Goal: Task Accomplishment & Management: Complete application form

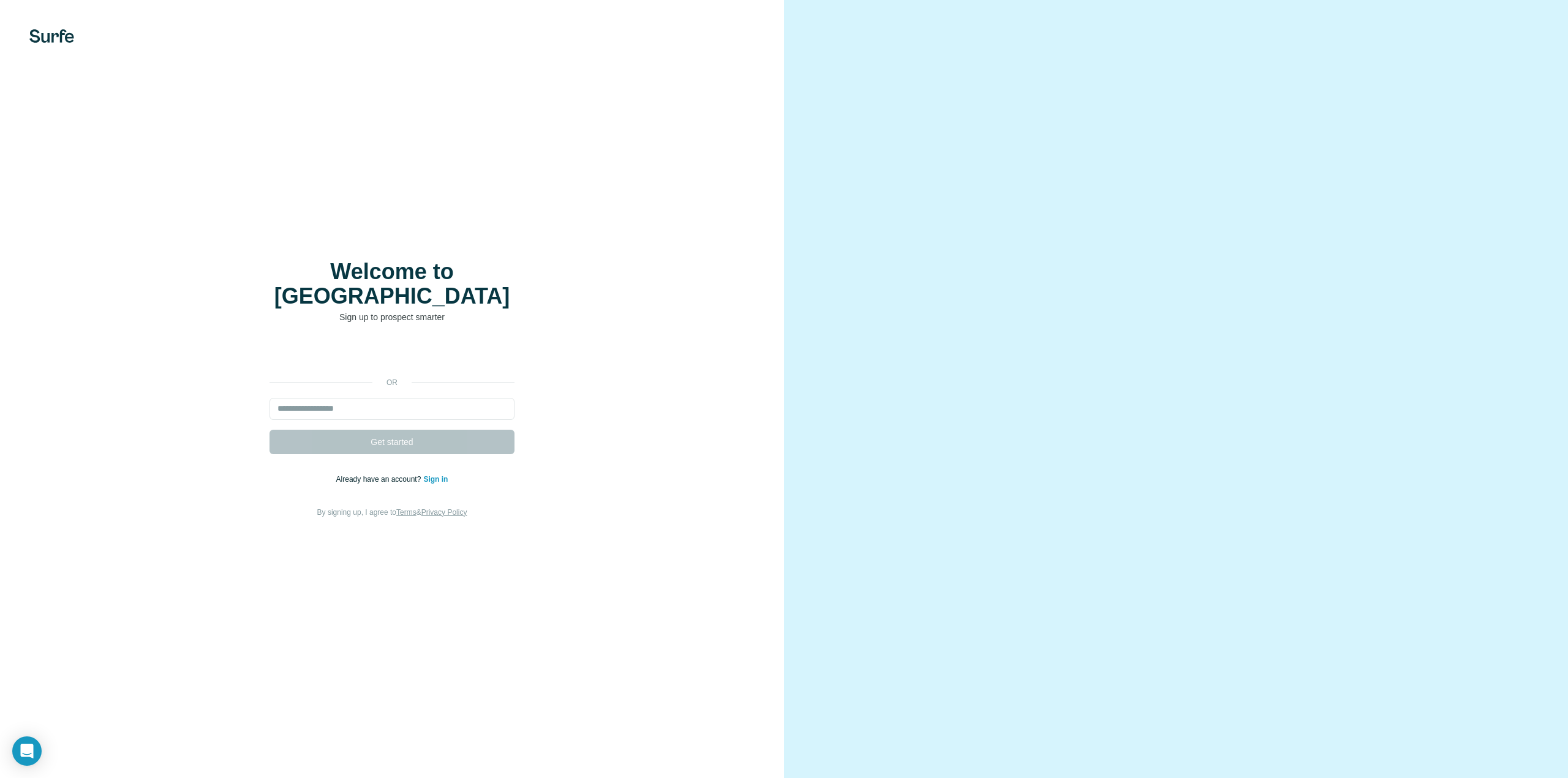
click at [440, 475] on link "Sign in" at bounding box center [435, 479] width 25 height 9
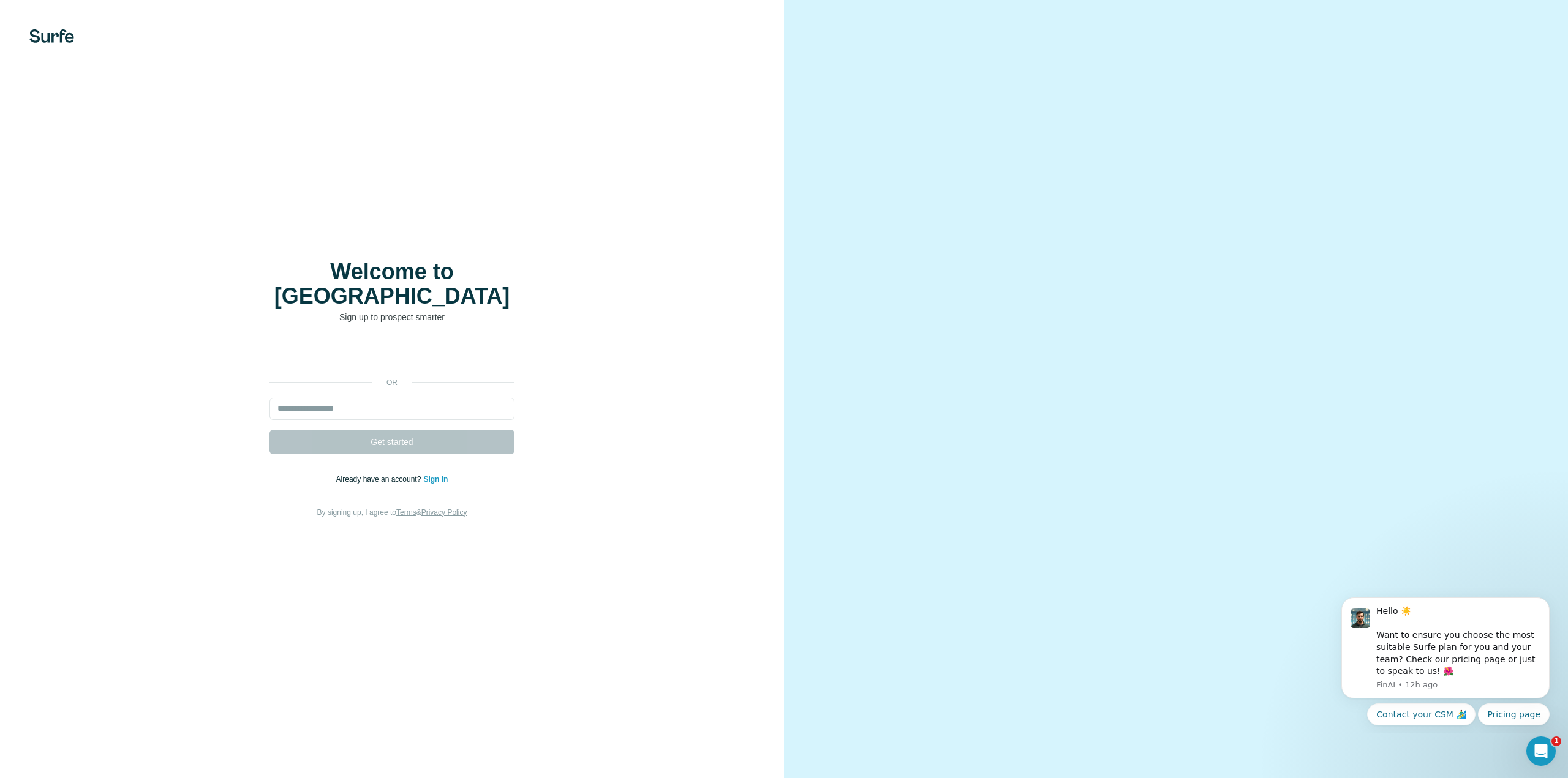
click at [443, 475] on link "Sign in" at bounding box center [435, 479] width 25 height 9
click at [924, 607] on div at bounding box center [1176, 389] width 784 height 778
click at [610, 204] on div "Welcome to Surfe Sign up to prospect smarter or Get started Already have an acc…" at bounding box center [392, 389] width 784 height 778
click at [436, 475] on link "Sign in" at bounding box center [435, 479] width 25 height 9
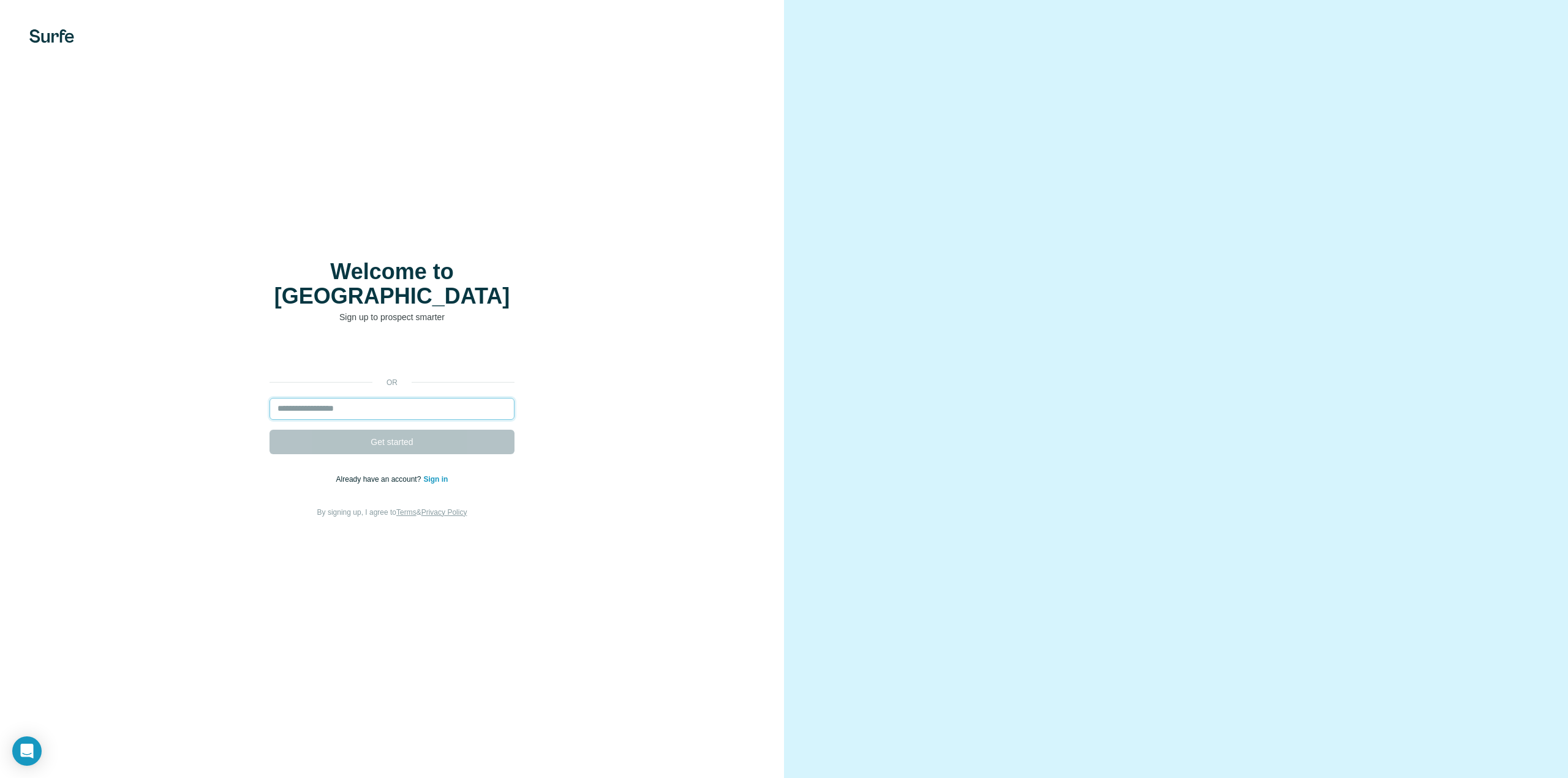
click at [412, 400] on input "email" at bounding box center [392, 408] width 245 height 22
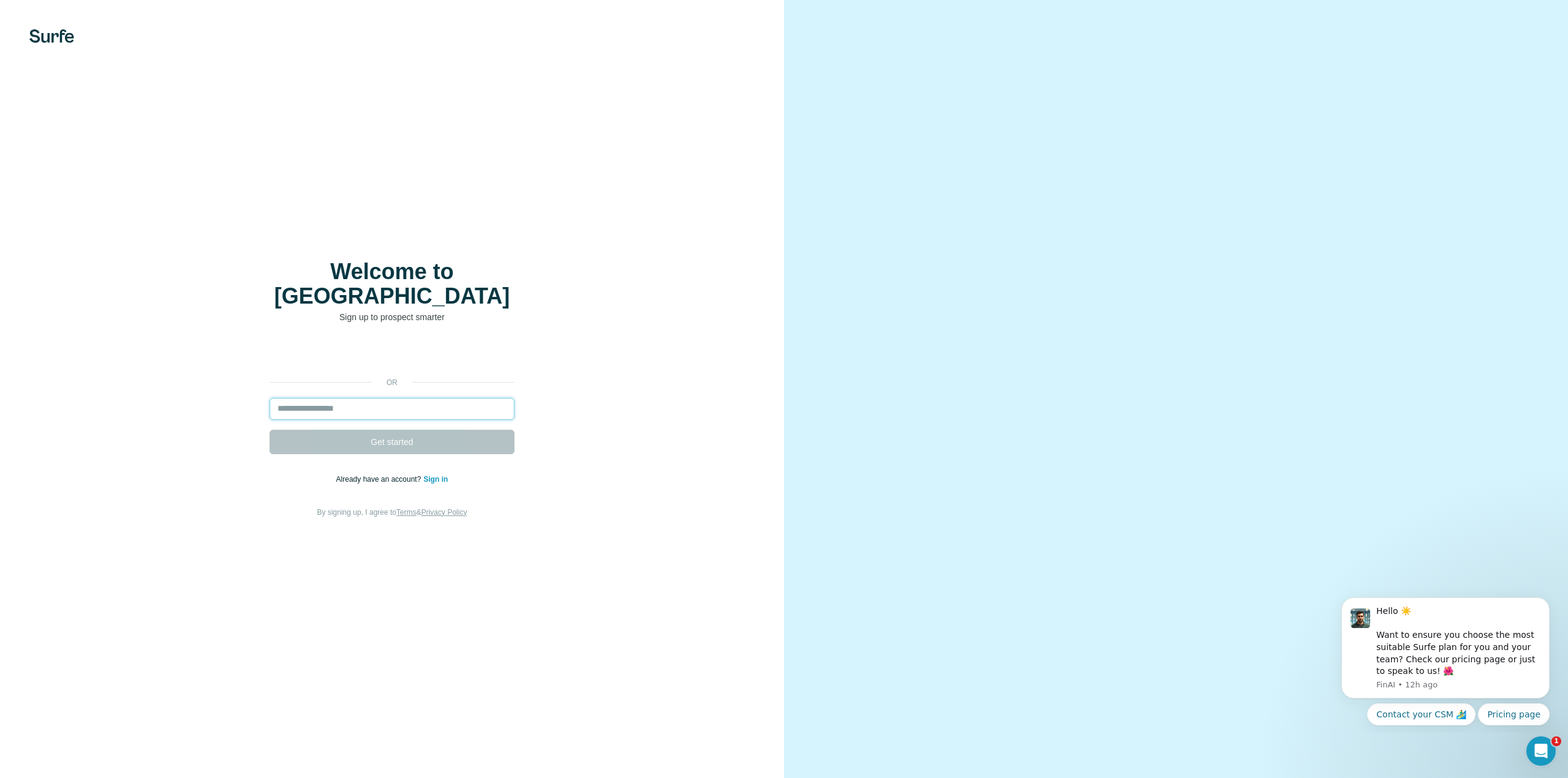
click at [415, 398] on input "email" at bounding box center [392, 408] width 245 height 22
click at [554, 480] on div "or Get started Already have an account? Sign in By signing up, I agree to Terms…" at bounding box center [392, 431] width 735 height 177
click at [439, 475] on link "Sign in" at bounding box center [435, 479] width 25 height 9
click at [436, 475] on link "Sign in" at bounding box center [435, 479] width 25 height 9
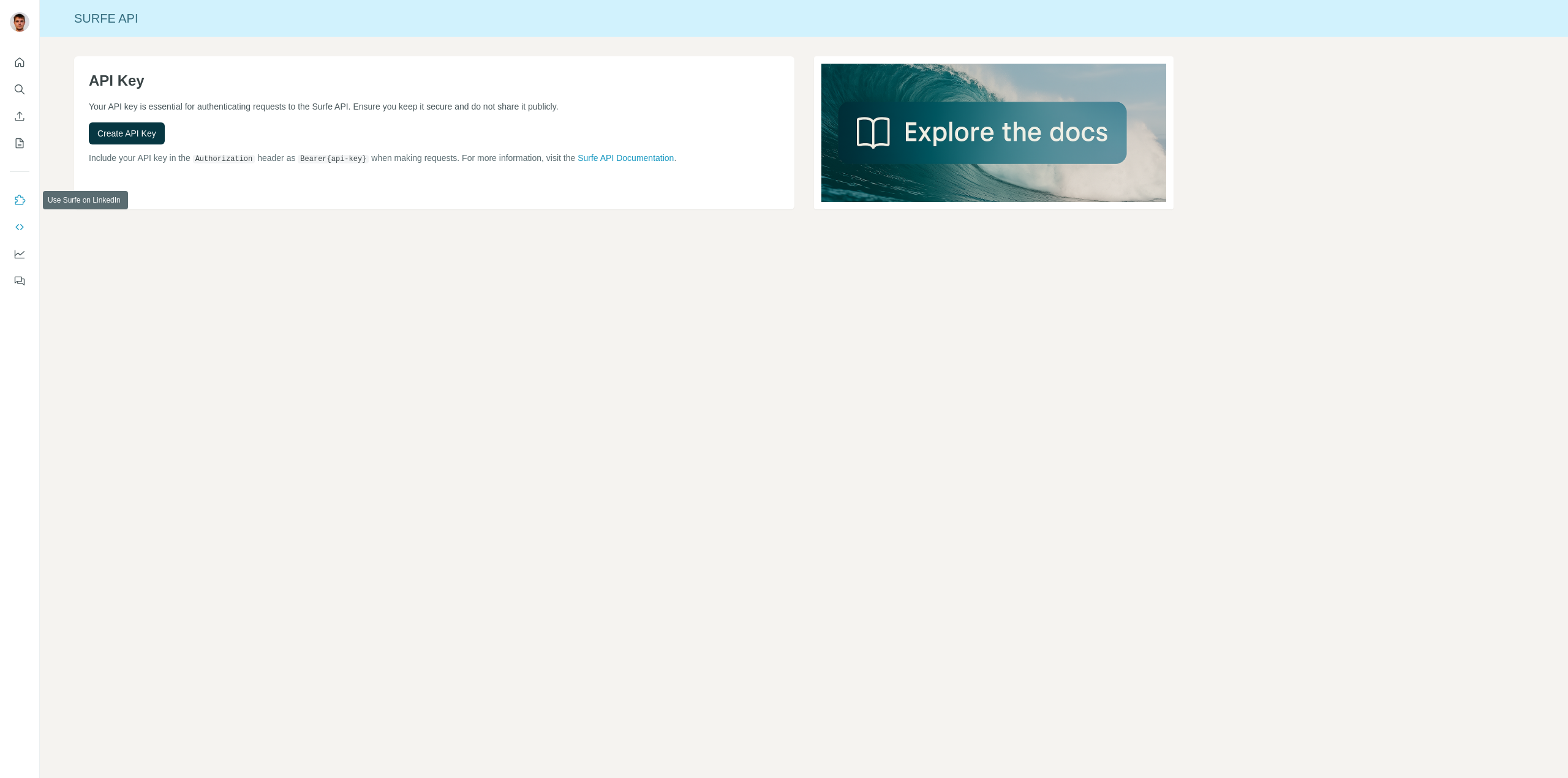
click at [20, 196] on icon "Use Surfe on LinkedIn" at bounding box center [21, 199] width 11 height 10
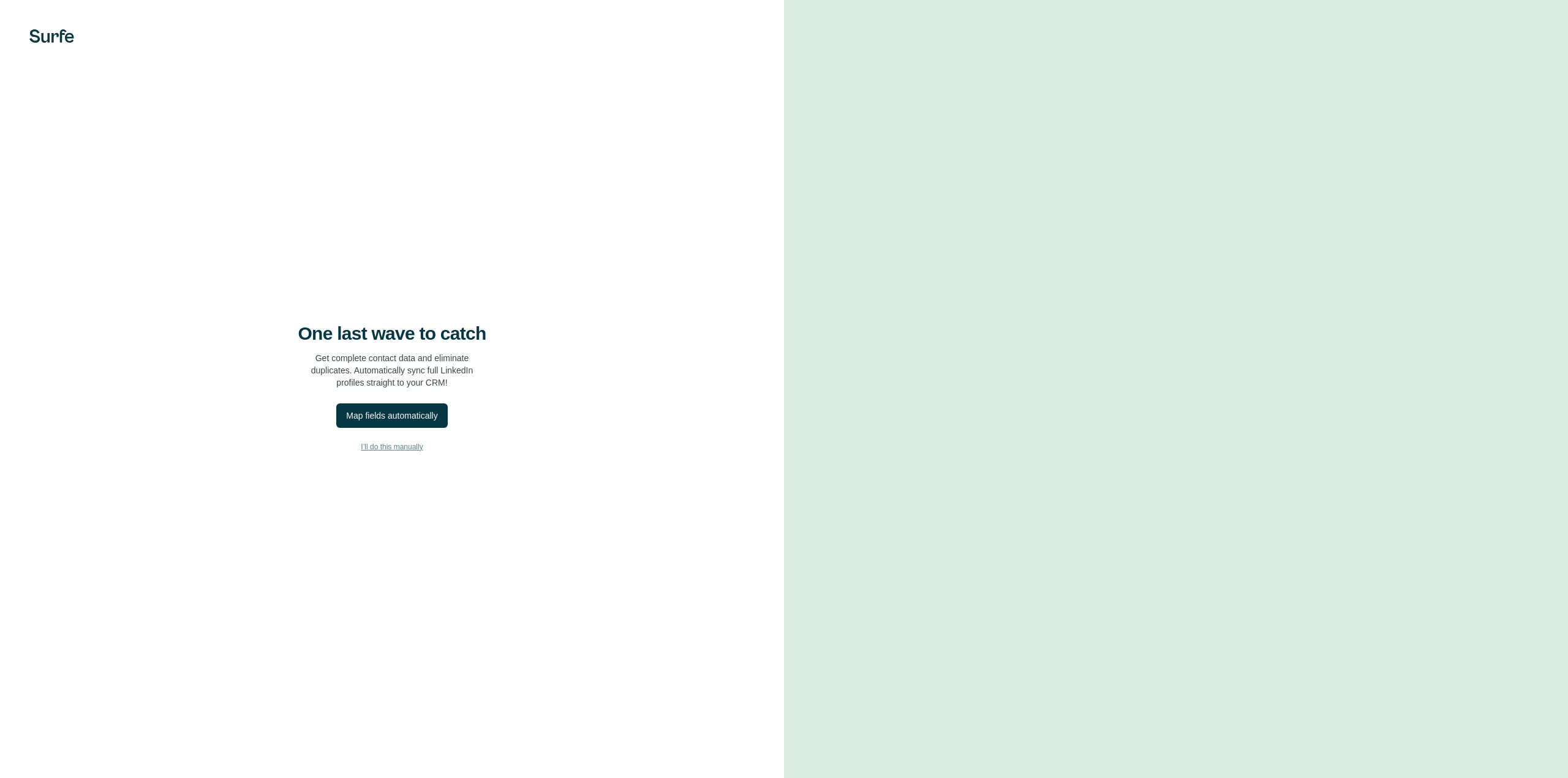
click at [404, 444] on span "I’ll do this manually" at bounding box center [391, 447] width 62 height 11
